Goal: Task Accomplishment & Management: Complete application form

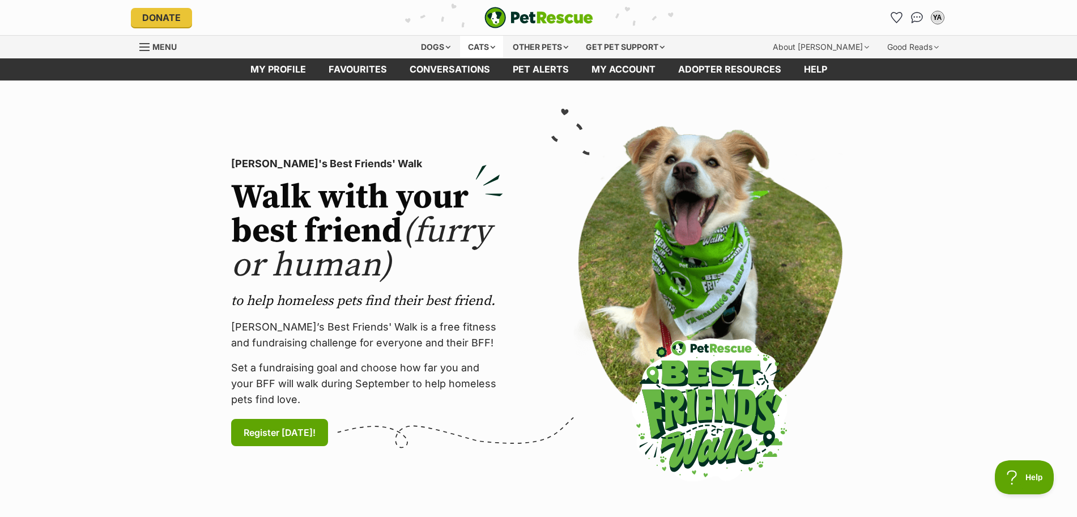
click at [477, 45] on div "Cats" at bounding box center [481, 47] width 43 height 23
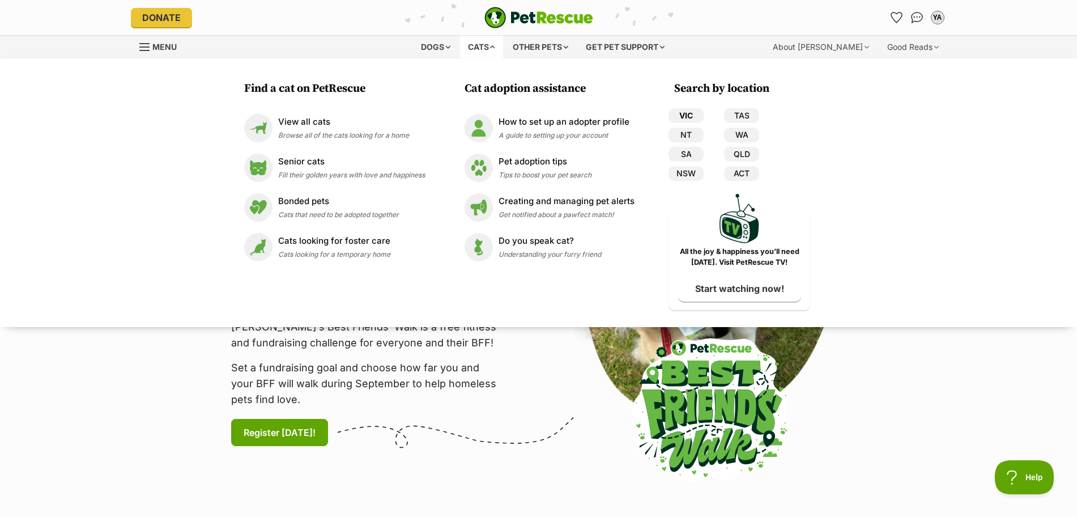
click at [685, 112] on link "VIC" at bounding box center [686, 115] width 35 height 15
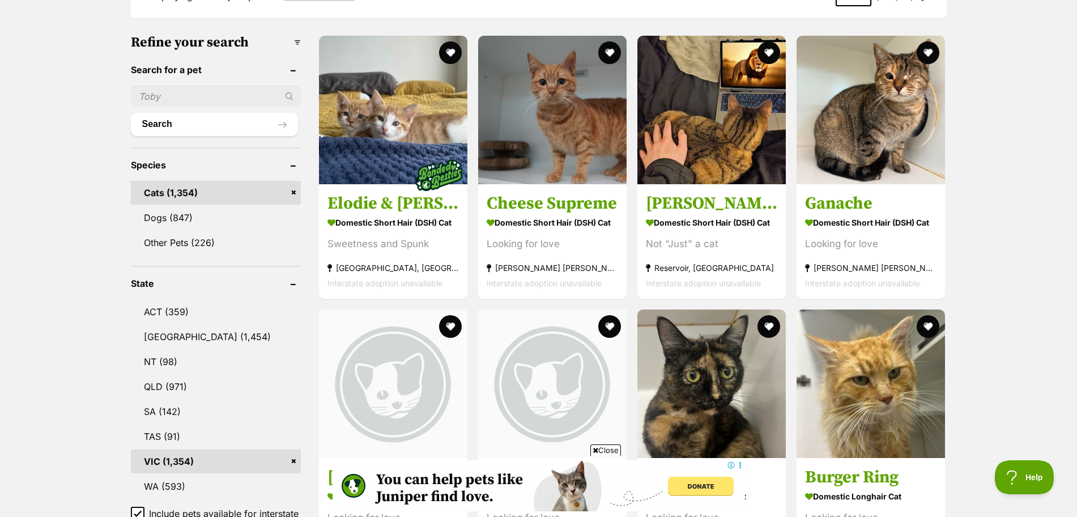
scroll to position [291, 0]
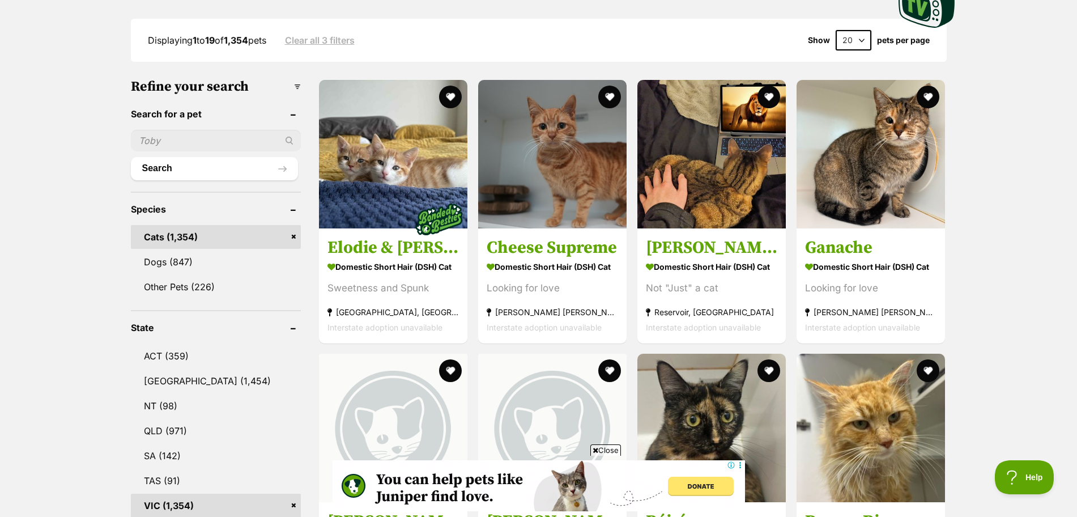
click at [256, 140] on input "text" at bounding box center [216, 141] width 170 height 22
type input "molly"
click at [219, 165] on button "Search" at bounding box center [214, 168] width 167 height 23
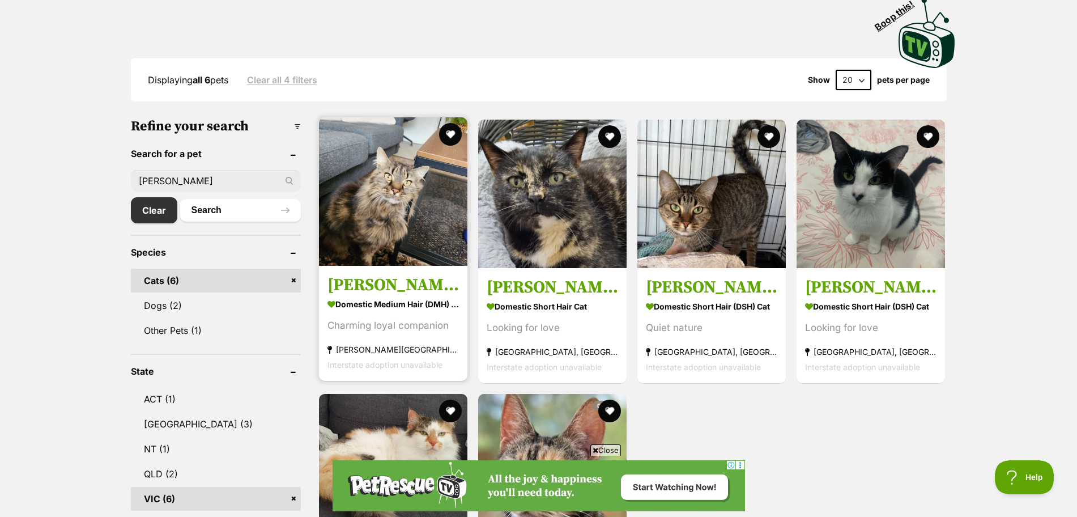
click at [369, 177] on img at bounding box center [393, 191] width 148 height 148
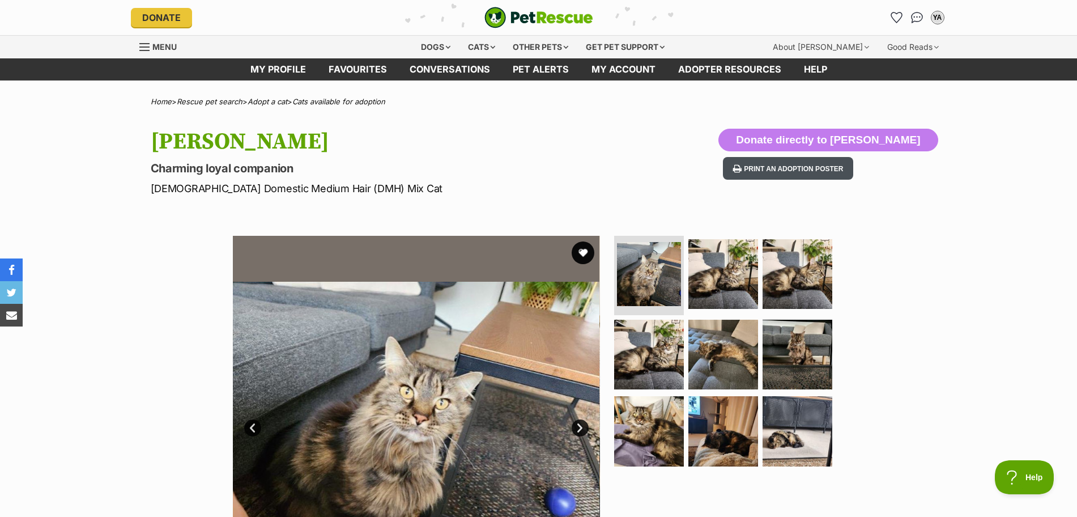
click at [779, 158] on button "Print an adoption poster" at bounding box center [788, 168] width 130 height 23
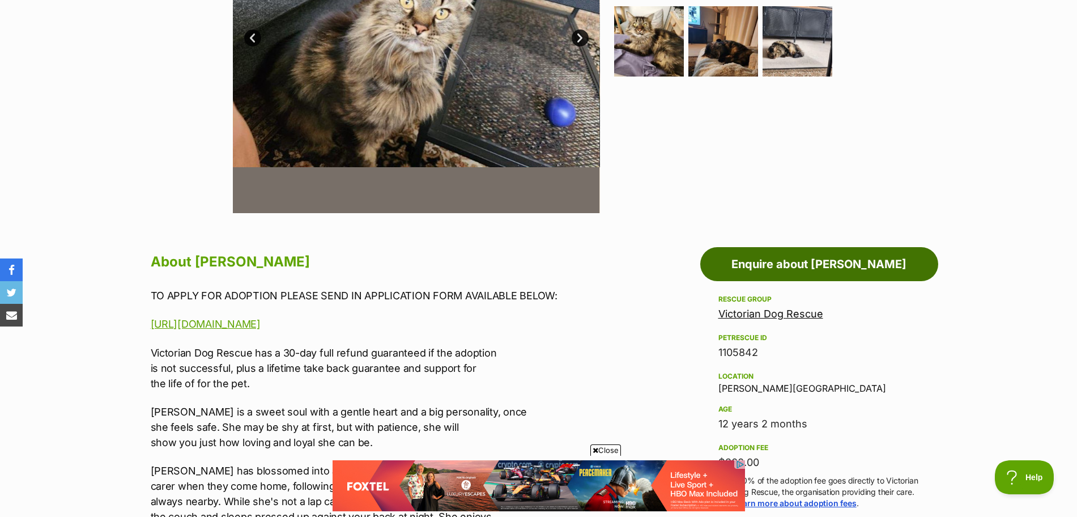
click at [824, 264] on link "Enquire about Molly Lozano" at bounding box center [820, 264] width 238 height 34
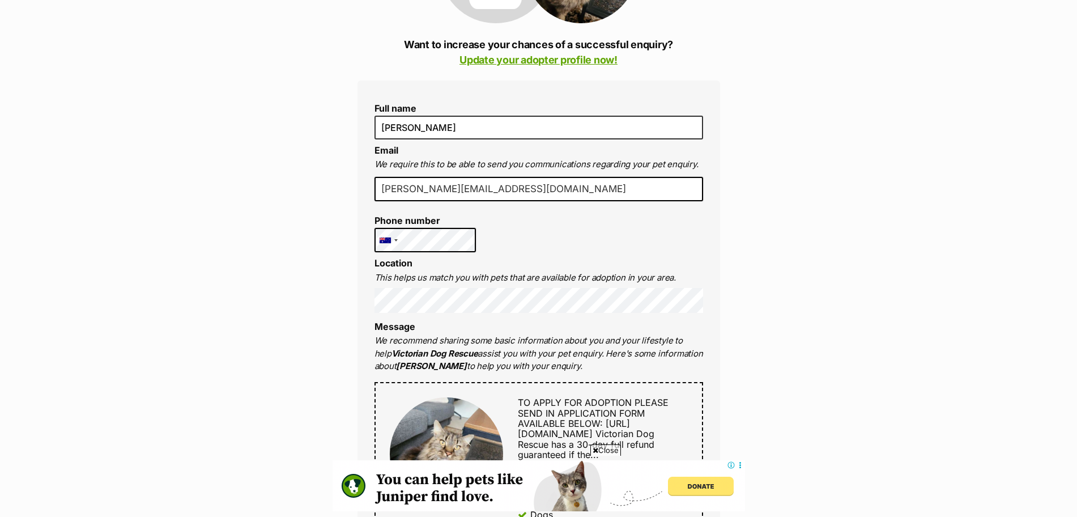
scroll to position [274, 0]
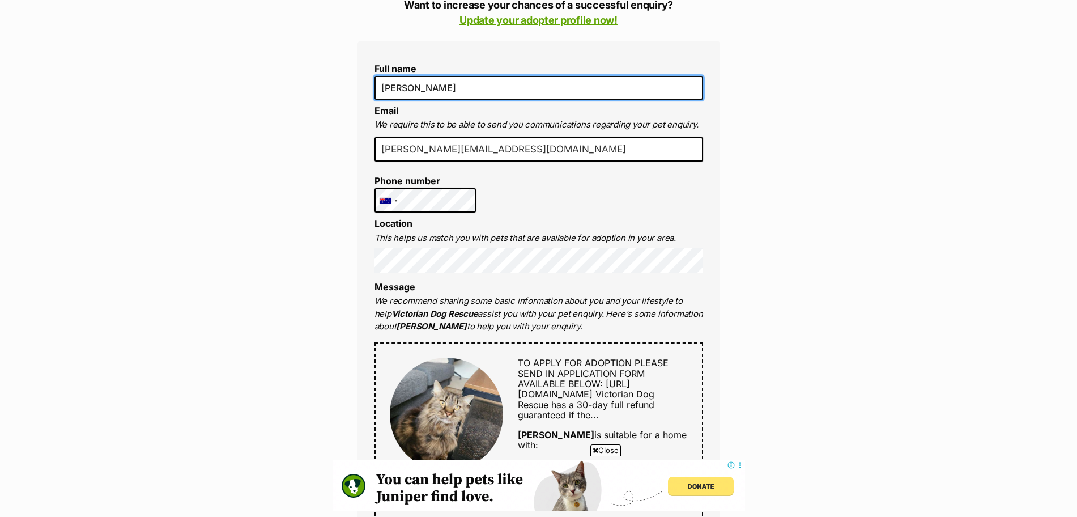
click at [396, 88] on input "[PERSON_NAME]" at bounding box center [539, 88] width 329 height 24
type input "Lena Aizenberg"
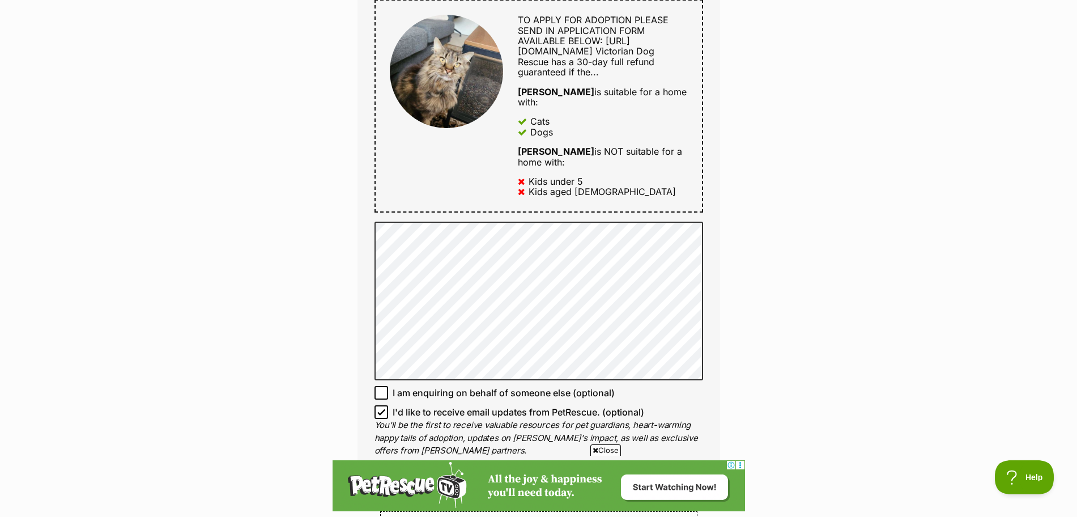
scroll to position [0, 0]
click at [381, 410] on icon at bounding box center [381, 412] width 8 height 8
click at [381, 410] on input "I'd like to receive email updates from PetRescue. (optional)" at bounding box center [382, 412] width 14 height 14
checkbox input "false"
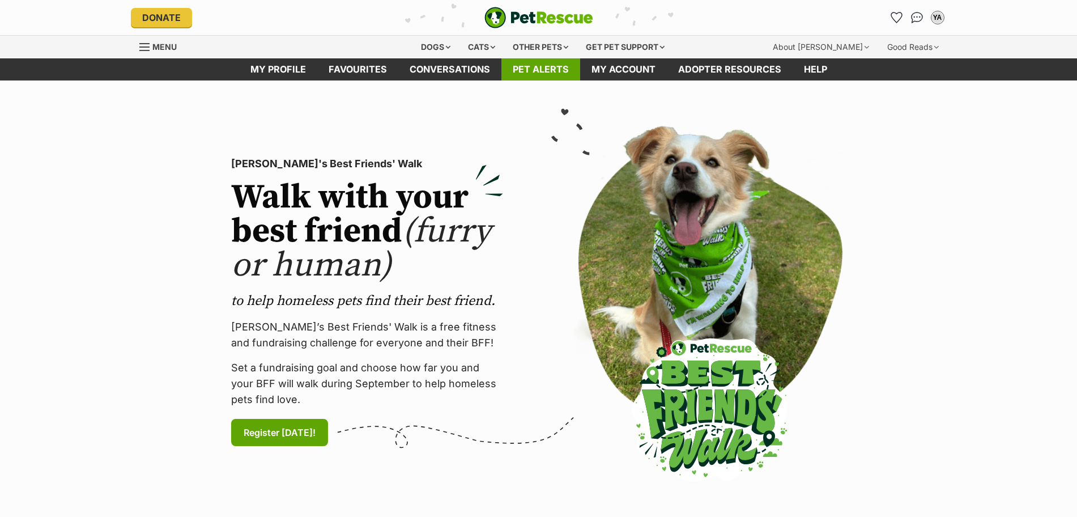
click at [534, 66] on link "Pet alerts" at bounding box center [541, 69] width 79 height 22
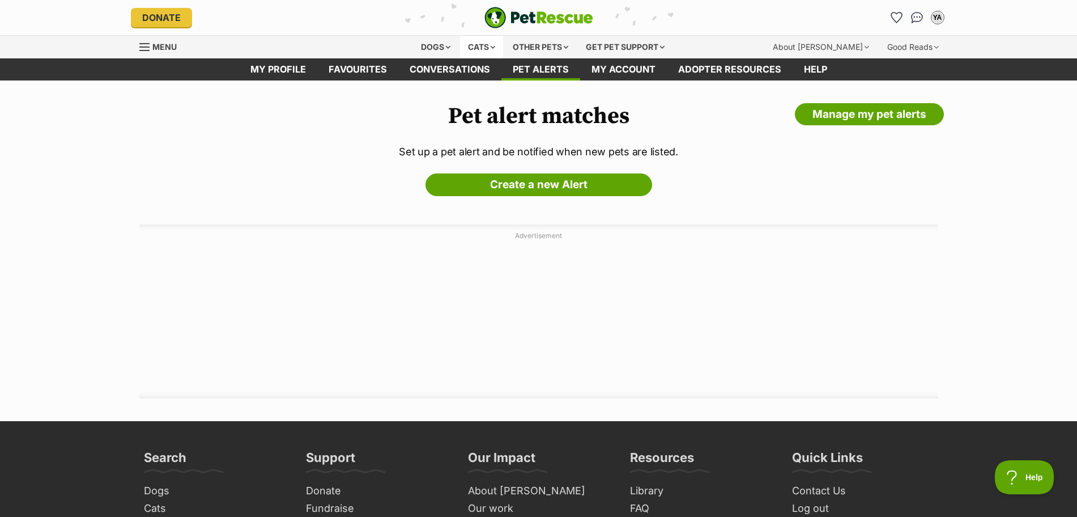
click at [491, 45] on div "Cats" at bounding box center [481, 47] width 43 height 23
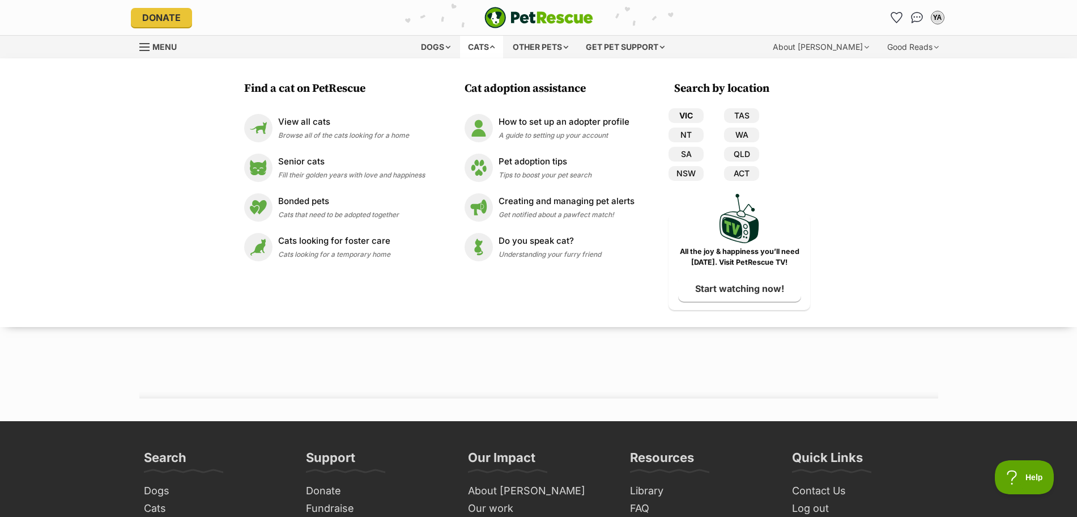
click at [679, 115] on link "VIC" at bounding box center [686, 115] width 35 height 15
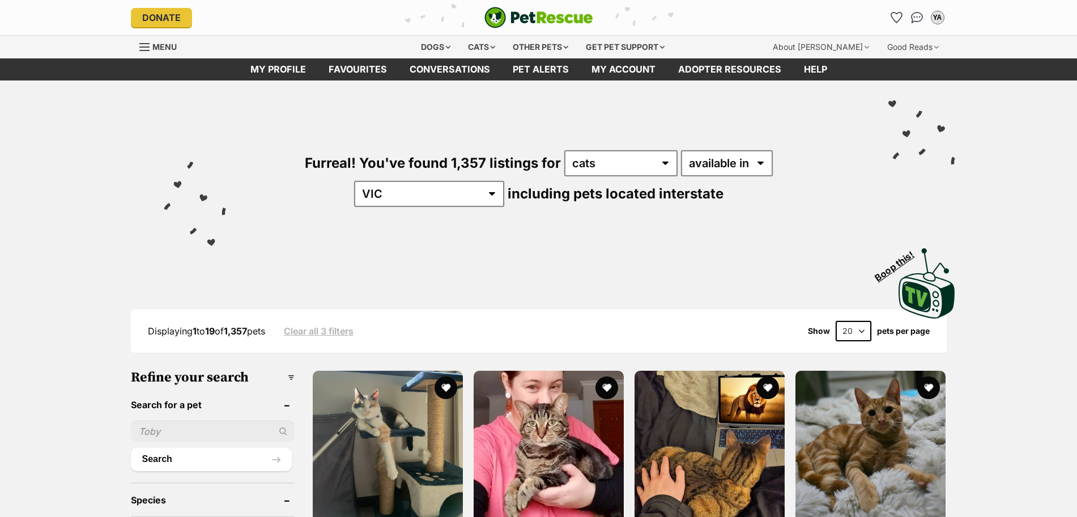
click at [167, 430] on input "text" at bounding box center [213, 432] width 164 height 22
type input "[PERSON_NAME]"
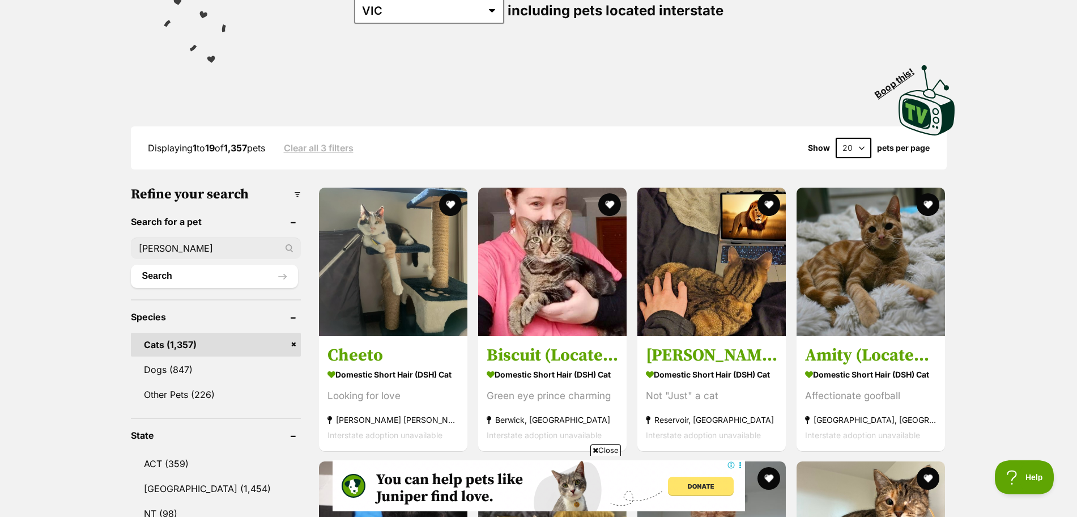
scroll to position [235, 0]
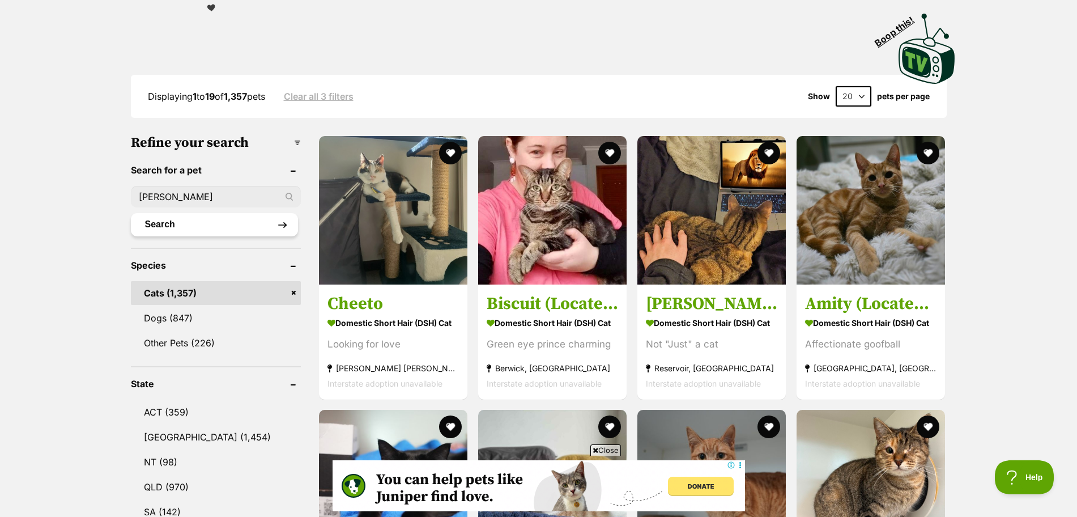
click at [245, 222] on button "Search" at bounding box center [214, 224] width 167 height 23
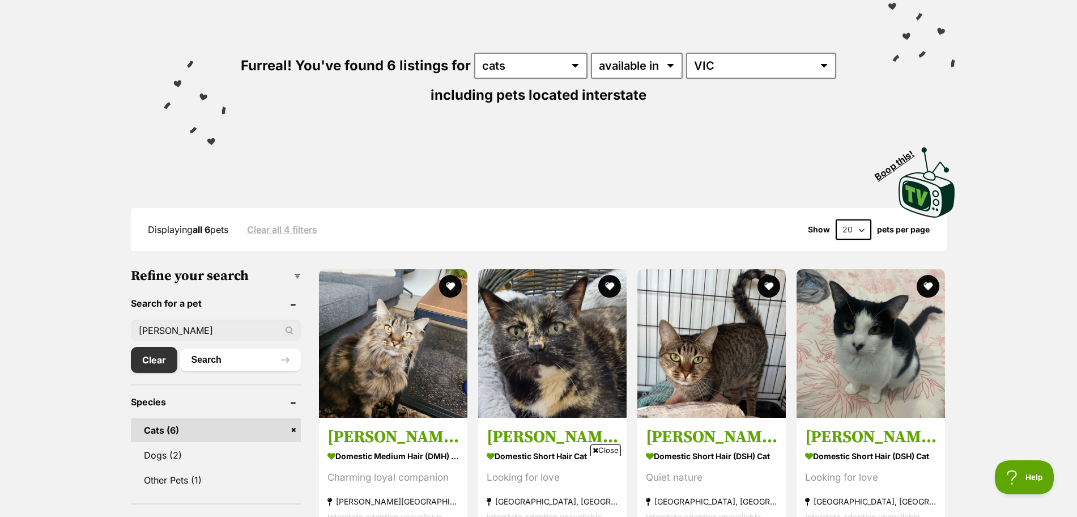
scroll to position [94, 0]
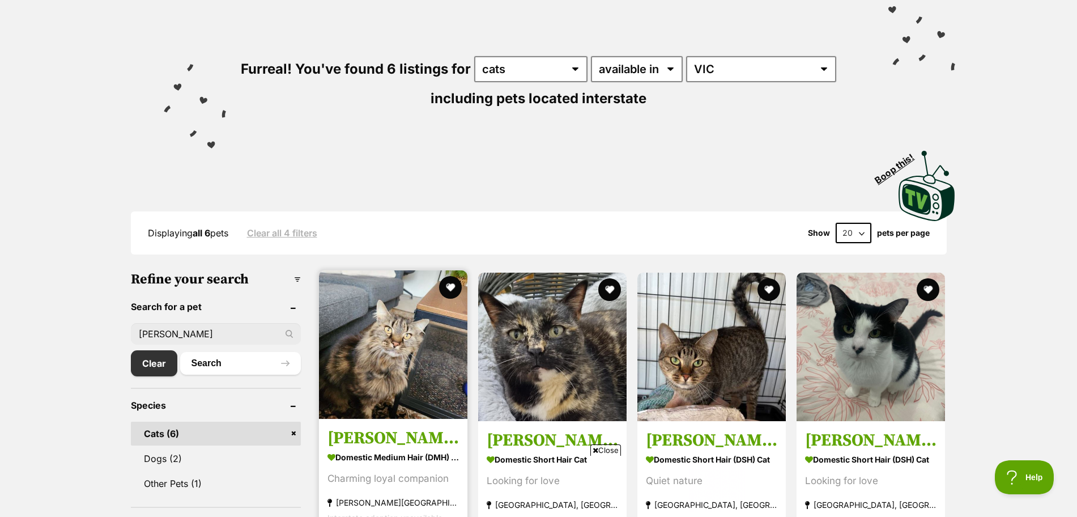
click at [377, 343] on img at bounding box center [393, 344] width 148 height 148
